Goal: Task Accomplishment & Management: Manage account settings

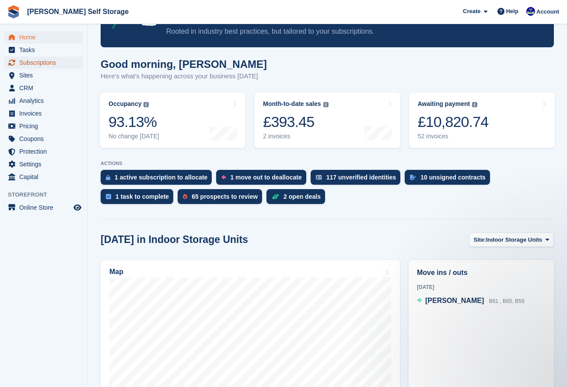
click at [52, 62] on span "Subscriptions" at bounding box center [45, 62] width 52 height 12
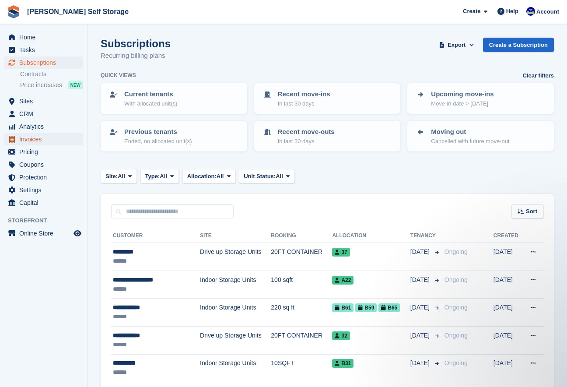
click at [30, 141] on span "Invoices" at bounding box center [45, 139] width 52 height 12
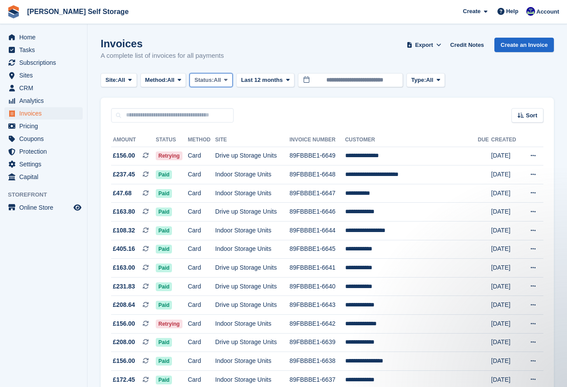
click at [229, 80] on span at bounding box center [225, 80] width 7 height 7
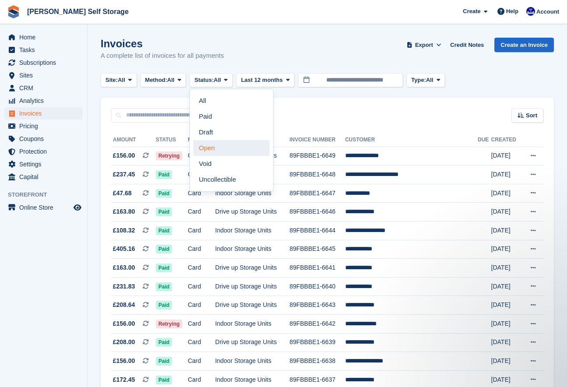
click at [229, 146] on link "Open" at bounding box center [231, 148] width 76 height 16
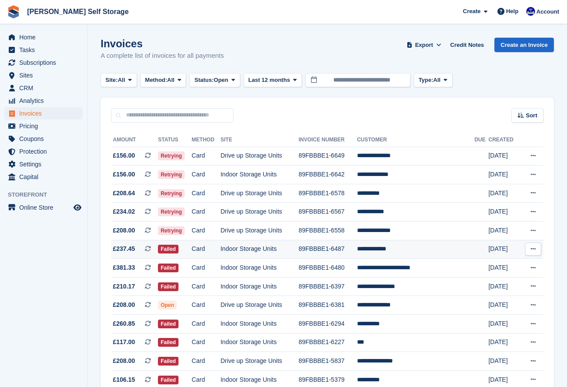
click at [356, 253] on td "89FBBBE1-6487" at bounding box center [327, 249] width 58 height 19
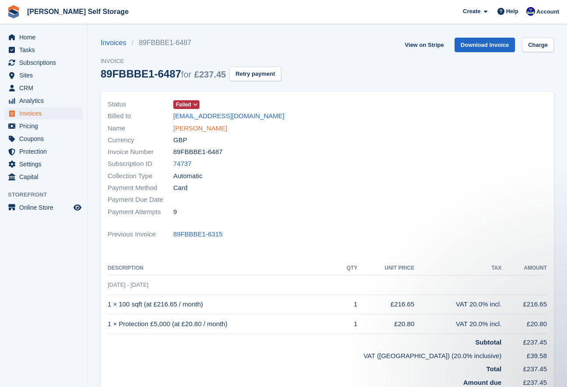
click at [192, 128] on link "Charles James" at bounding box center [200, 128] width 54 height 10
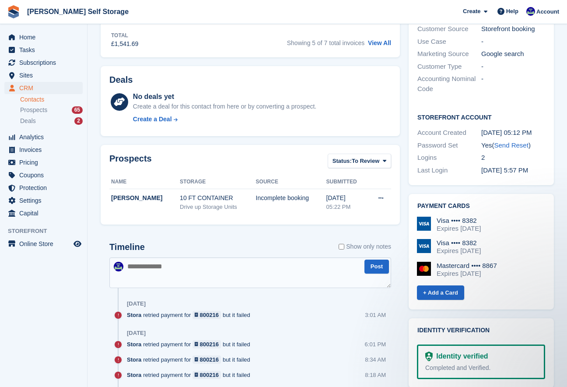
scroll to position [279, 0]
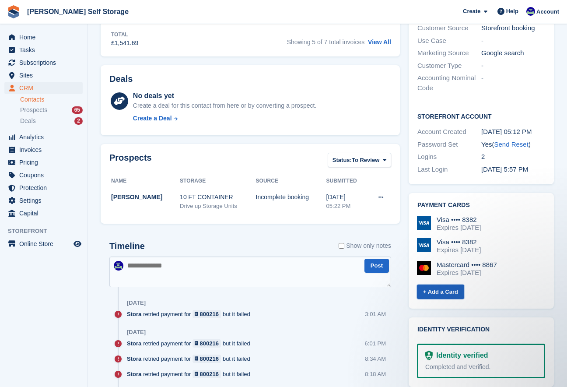
click at [433, 292] on link "+ Add a Card" at bounding box center [440, 291] width 47 height 14
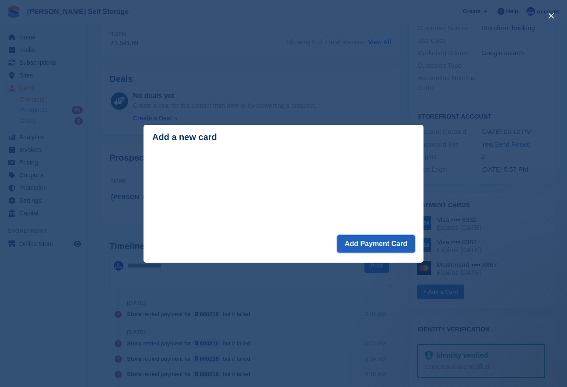
click at [377, 243] on button "Add Payment Card" at bounding box center [375, 243] width 77 height 17
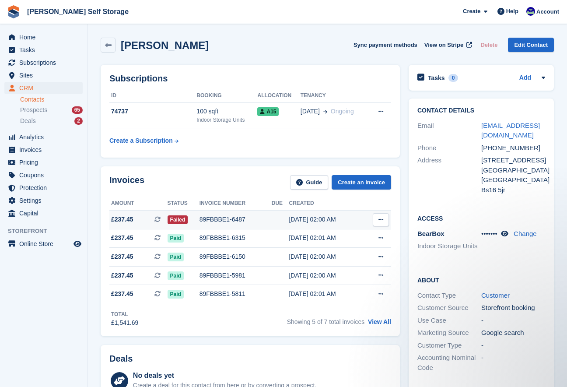
click at [218, 220] on div "89FBBBE1-6487" at bounding box center [235, 219] width 72 height 9
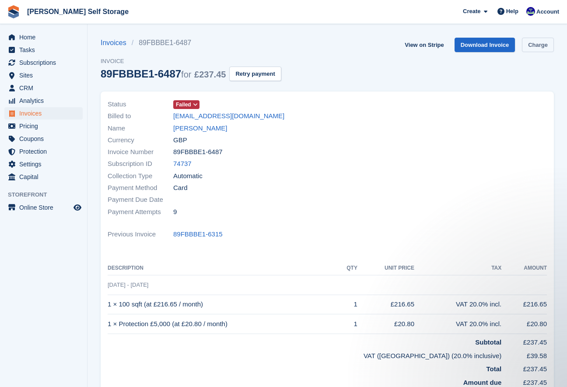
click at [527, 48] on link "Charge" at bounding box center [538, 45] width 32 height 14
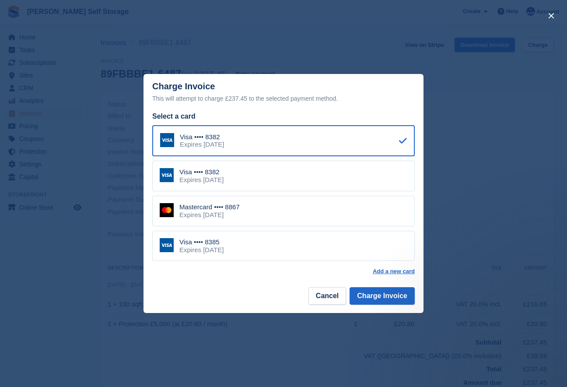
click at [217, 248] on div "Expires February 2029" at bounding box center [201, 250] width 44 height 8
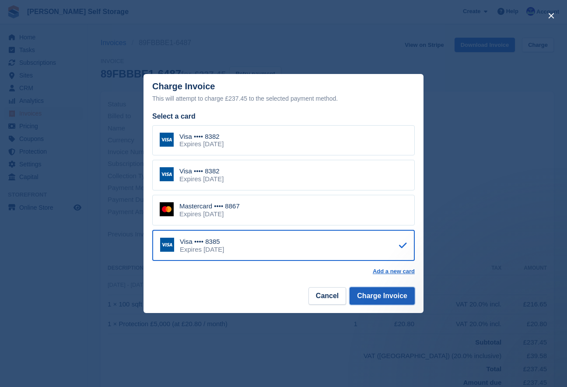
click at [378, 298] on button "Charge Invoice" at bounding box center [381, 295] width 65 height 17
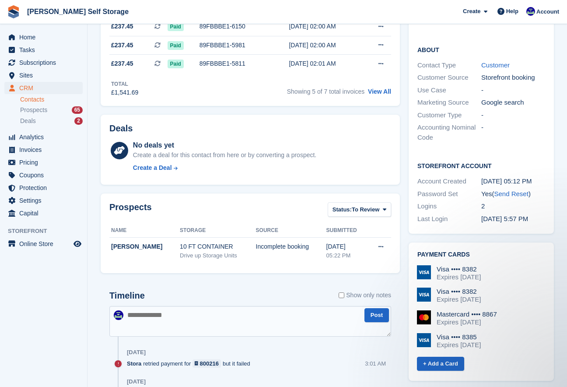
scroll to position [230, 0]
click at [428, 342] on img at bounding box center [424, 339] width 14 height 14
click at [481, 335] on div "Visa •••• 8385" at bounding box center [458, 336] width 44 height 8
click at [441, 276] on div "Expires November 2029" at bounding box center [458, 276] width 44 height 8
click at [440, 272] on div "Expires November 2029" at bounding box center [458, 276] width 44 height 8
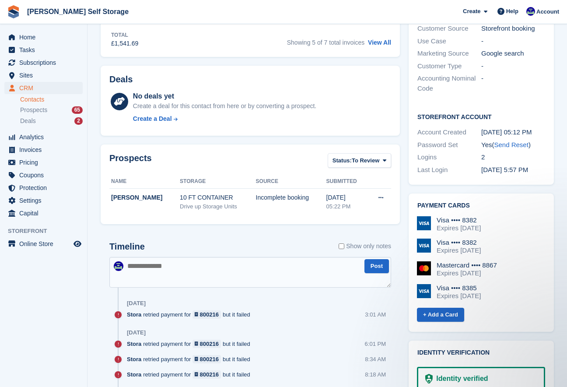
scroll to position [281, 0]
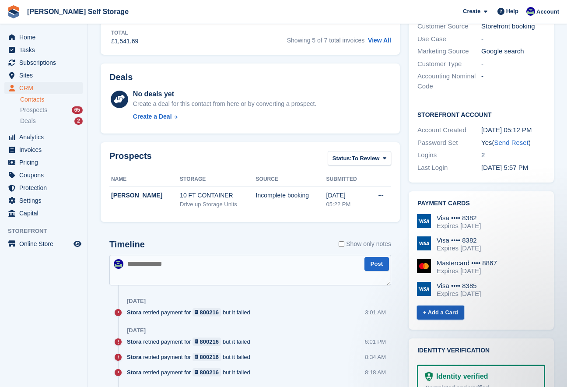
click at [431, 317] on link "+ Add a Card" at bounding box center [440, 312] width 47 height 14
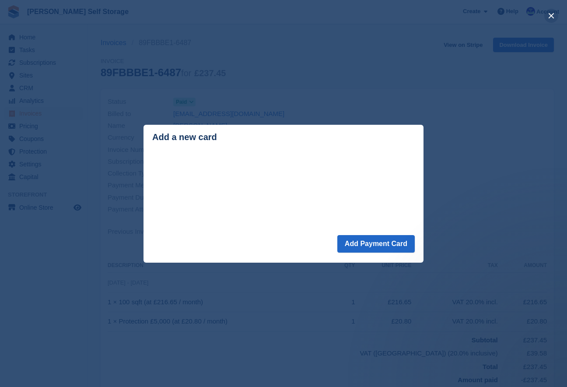
click at [549, 17] on button "close" at bounding box center [551, 16] width 14 height 14
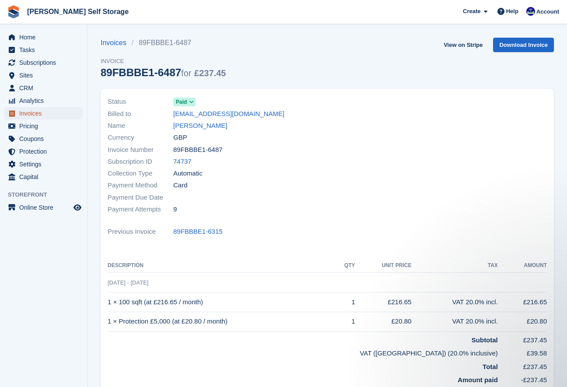
click at [28, 116] on span "Invoices" at bounding box center [45, 113] width 52 height 12
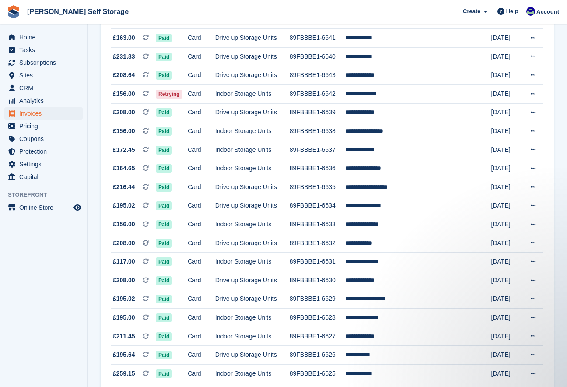
scroll to position [229, 0]
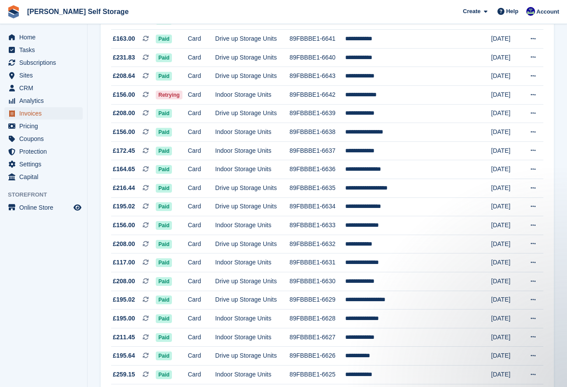
click at [23, 111] on span "Invoices" at bounding box center [45, 113] width 52 height 12
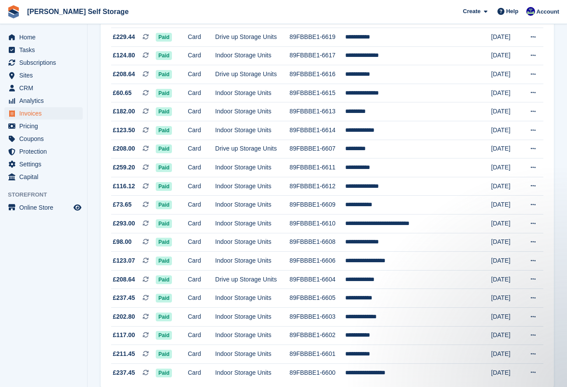
scroll to position [735, 0]
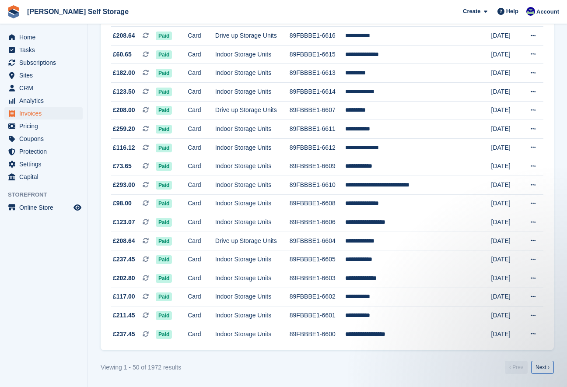
click at [546, 362] on link "Next ›" at bounding box center [542, 366] width 23 height 13
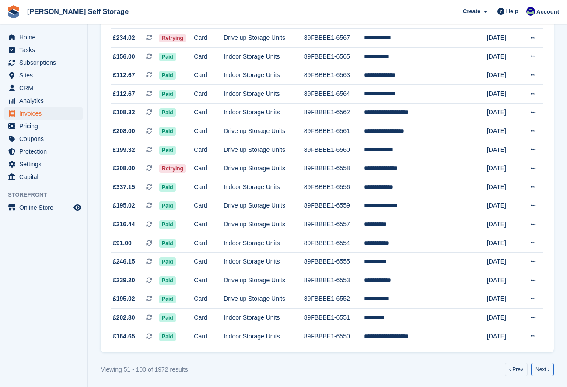
click at [547, 363] on link "Next ›" at bounding box center [542, 369] width 23 height 13
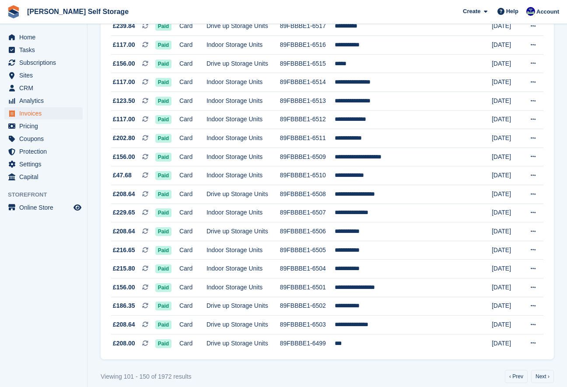
scroll to position [725, 0]
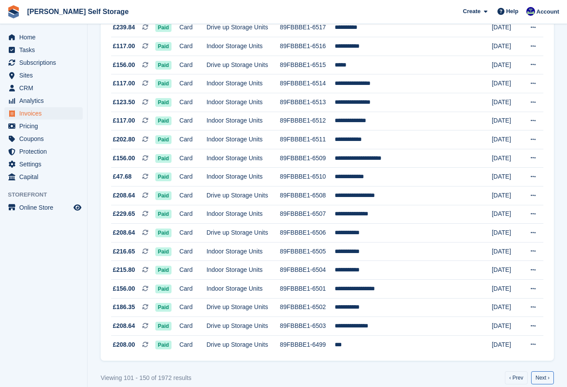
click at [539, 376] on link "Next ›" at bounding box center [542, 377] width 23 height 13
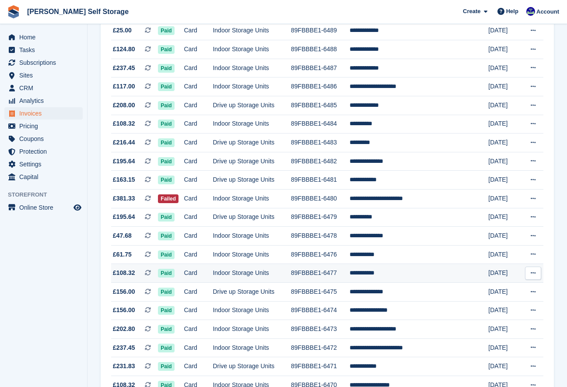
scroll to position [307, 0]
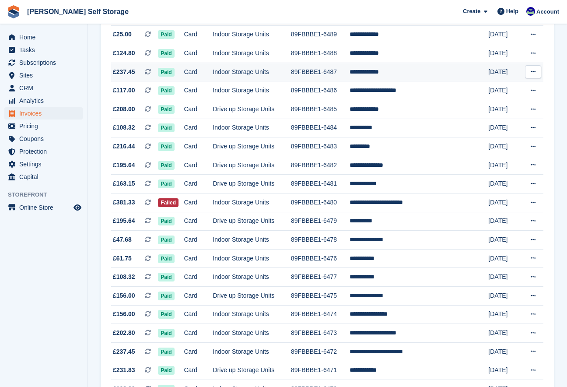
click at [422, 74] on td "**********" at bounding box center [411, 72] width 125 height 19
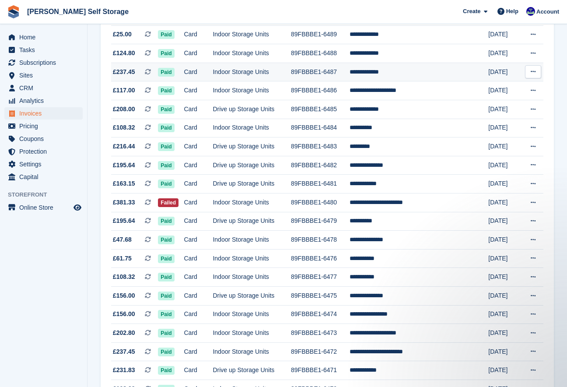
click at [528, 74] on button at bounding box center [533, 71] width 16 height 13
click at [466, 133] on p "View Subscription" at bounding box center [499, 132] width 76 height 11
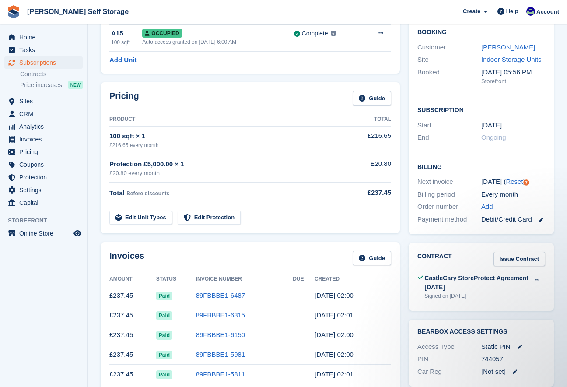
scroll to position [80, 0]
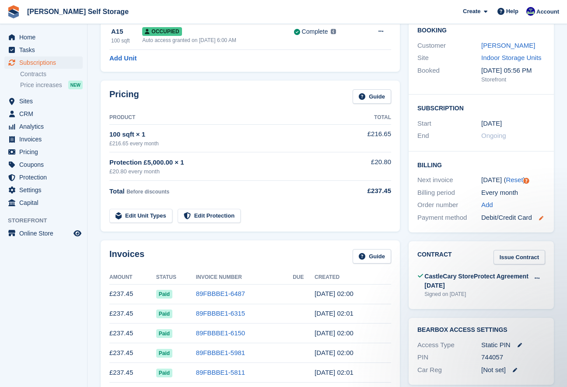
click at [540, 219] on icon at bounding box center [541, 218] width 4 height 4
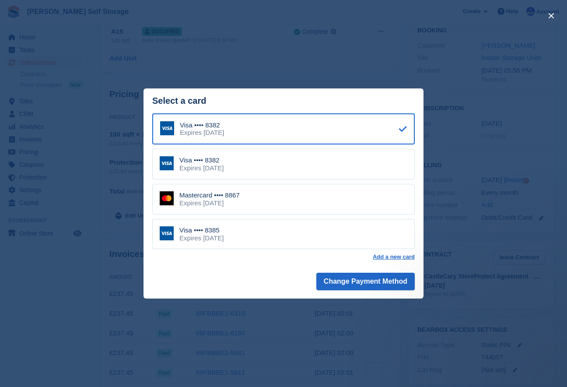
click at [191, 199] on div "Expires March 2028" at bounding box center [209, 203] width 60 height 8
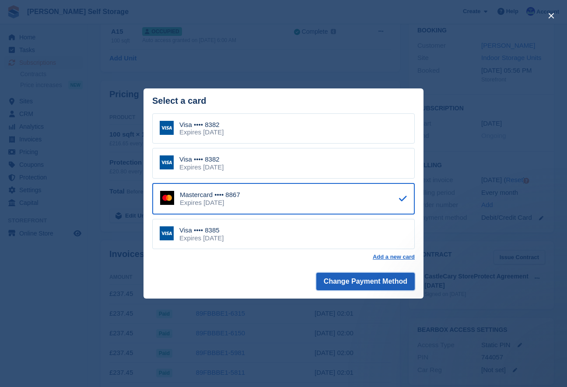
click at [363, 281] on button "Change Payment Method" at bounding box center [365, 280] width 98 height 17
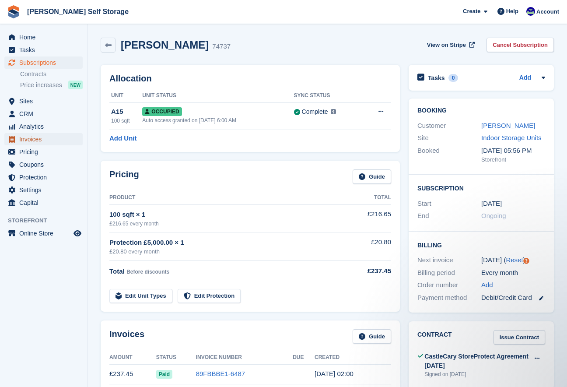
click at [30, 141] on span "Invoices" at bounding box center [45, 139] width 52 height 12
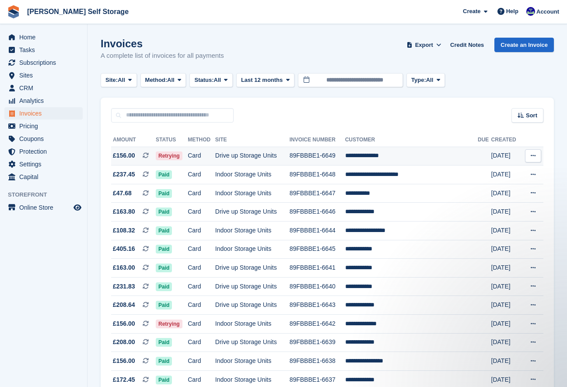
click at [250, 158] on td "Drive up Storage Units" at bounding box center [252, 156] width 74 height 19
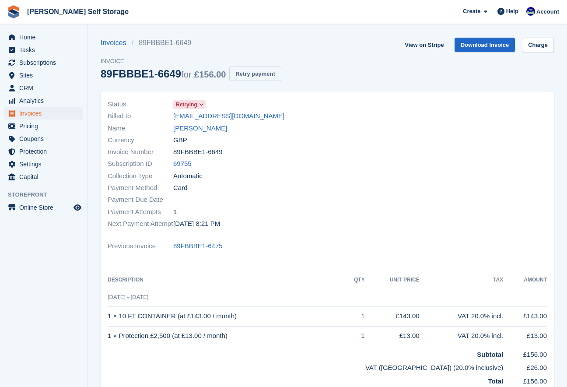
click at [269, 71] on button "Retry payment" at bounding box center [255, 73] width 52 height 14
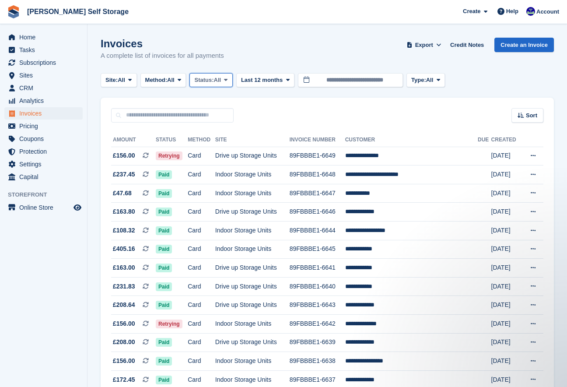
click at [227, 79] on icon at bounding box center [225, 80] width 3 height 6
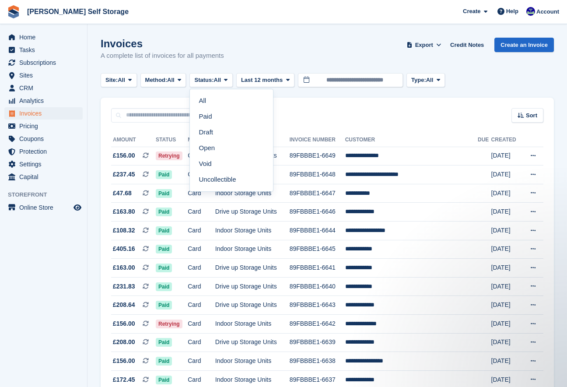
click at [223, 146] on link "Open" at bounding box center [231, 148] width 76 height 16
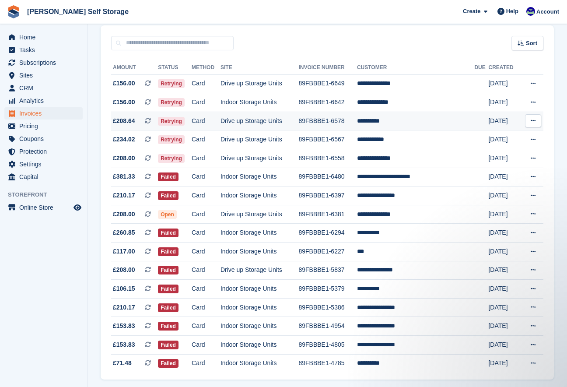
click at [352, 122] on td "89FBBBE1-6578" at bounding box center [327, 121] width 58 height 19
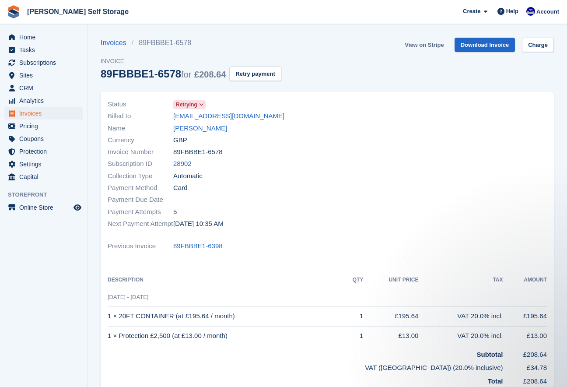
click at [418, 44] on link "View on Stripe" at bounding box center [424, 45] width 46 height 14
